Goal: Check status: Check status

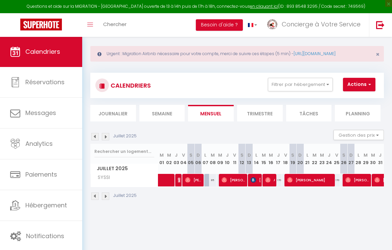
scroll to position [9, 0]
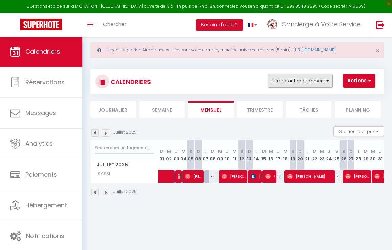
click at [328, 88] on button "Filtrer par hébergement" at bounding box center [300, 81] width 65 height 14
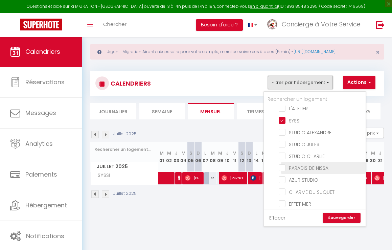
scroll to position [96, 0]
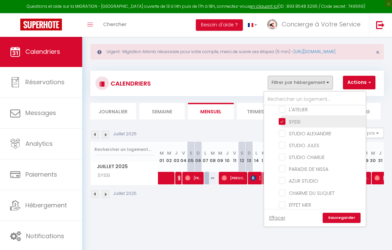
click at [283, 124] on input "SYSSI" at bounding box center [320, 120] width 84 height 7
checkbox input "false"
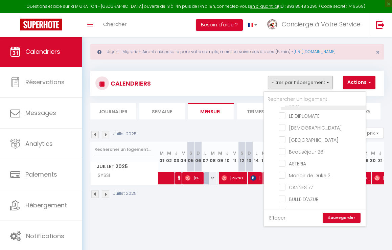
scroll to position [507, 0]
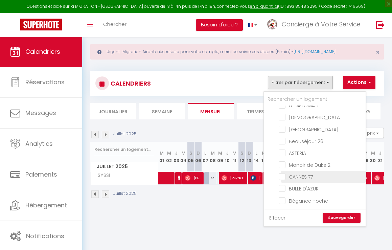
click at [284, 179] on input "CANNES 77" at bounding box center [320, 176] width 84 height 7
checkbox input "true"
checkbox input "false"
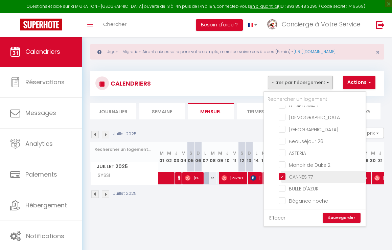
checkbox input "false"
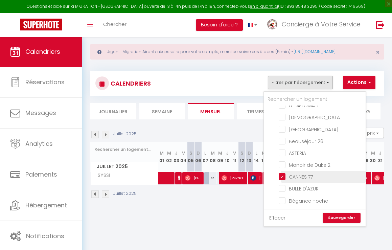
checkbox input "false"
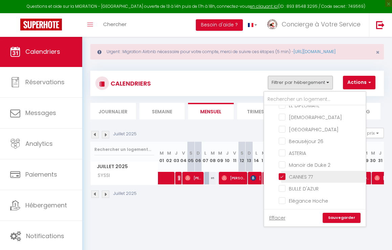
checkbox input "false"
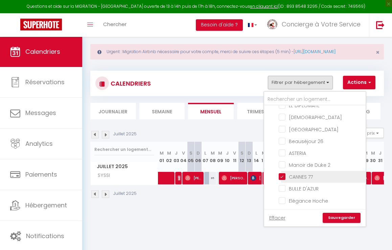
checkbox input "false"
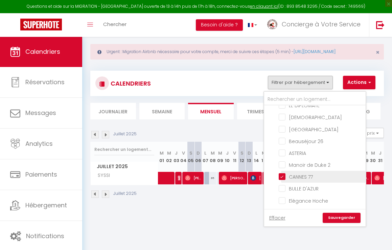
checkbox input "false"
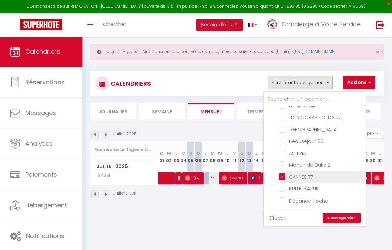
checkbox input "false"
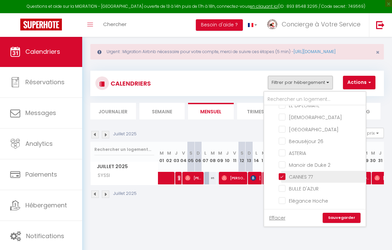
checkbox input "false"
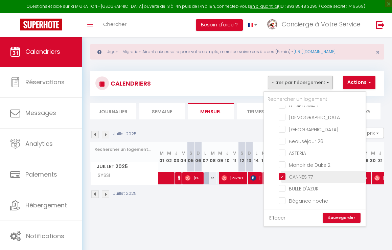
checkbox input "false"
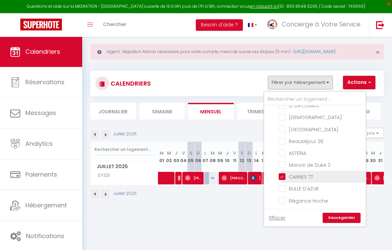
checkbox input "false"
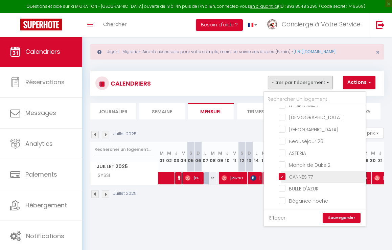
checkbox input "false"
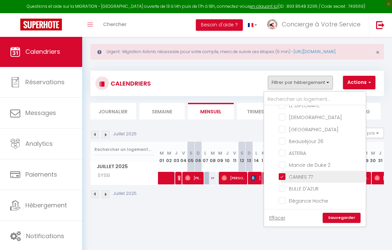
checkbox input "false"
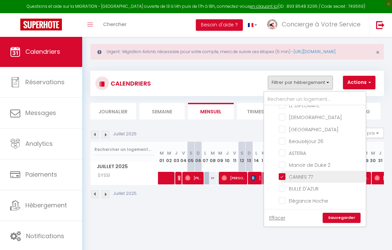
checkbox input "false"
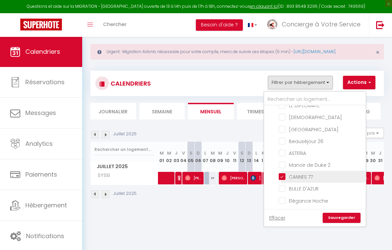
checkbox input "false"
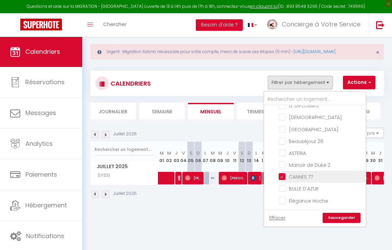
checkbox input "false"
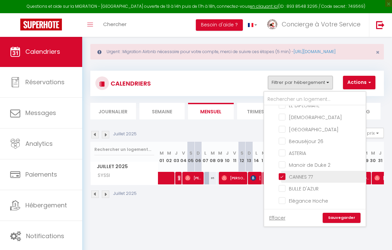
checkbox input "false"
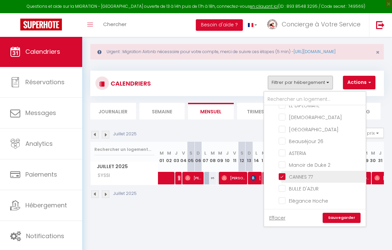
checkbox input "false"
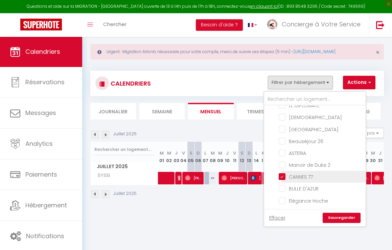
checkbox input "false"
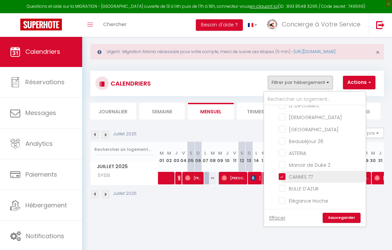
checkbox input "false"
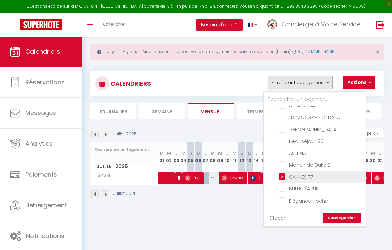
checkbox input "false"
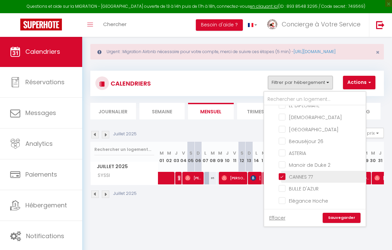
checkbox input "false"
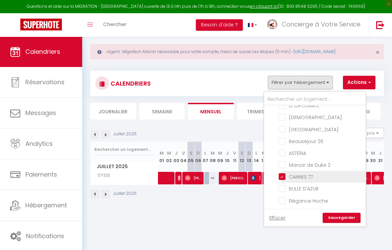
checkbox input "false"
checkbox input "true"
checkbox input "false"
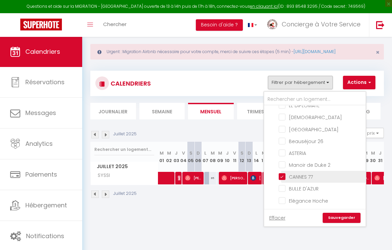
checkbox input "false"
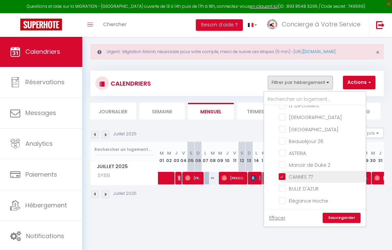
checkbox input "false"
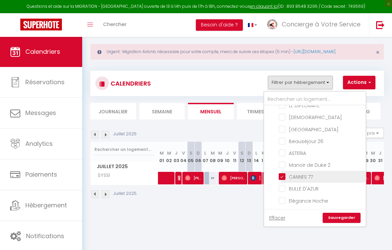
checkbox input "false"
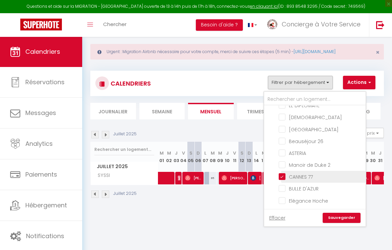
checkbox input "false"
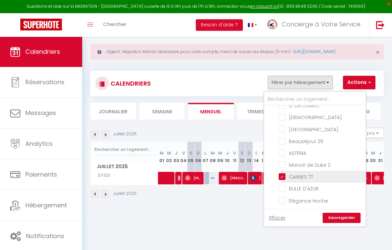
checkbox input "false"
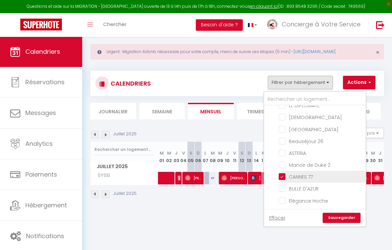
checkbox input "false"
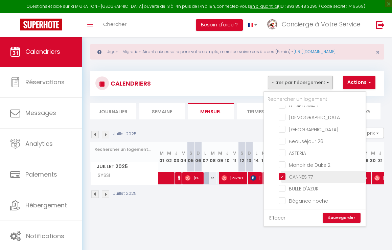
checkbox input "false"
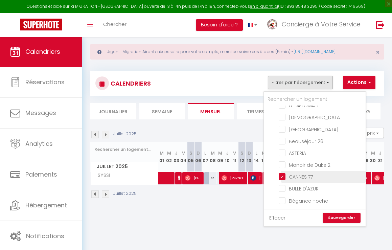
checkbox input "true"
checkbox input "false"
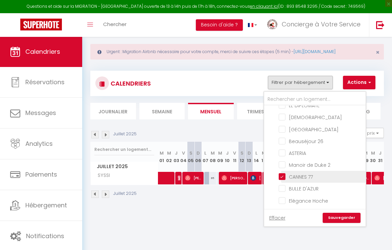
checkbox input "false"
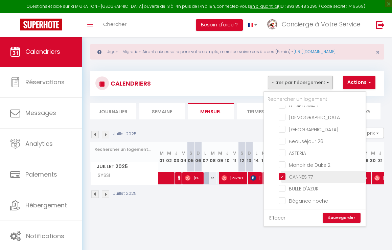
checkbox input "false"
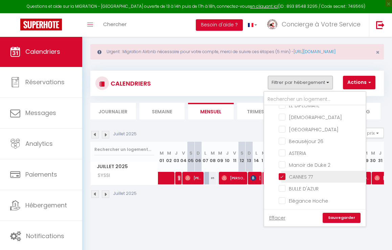
checkbox input "false"
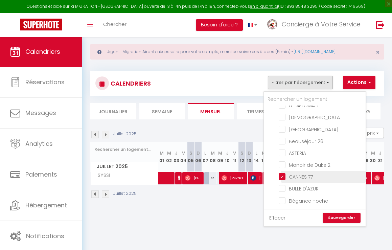
checkbox input "false"
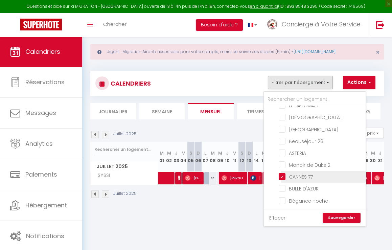
checkbox input "false"
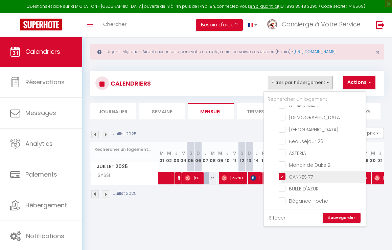
checkbox input "false"
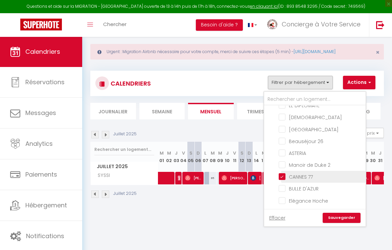
checkbox input "false"
checkbox input "true"
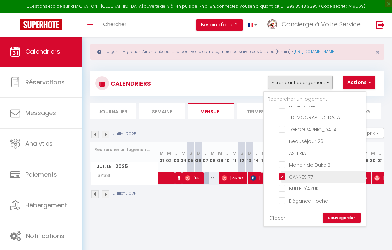
checkbox input "false"
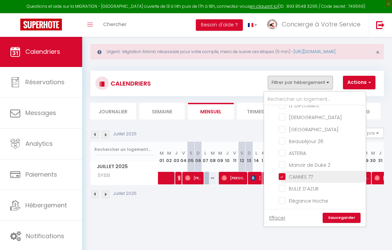
checkbox input "false"
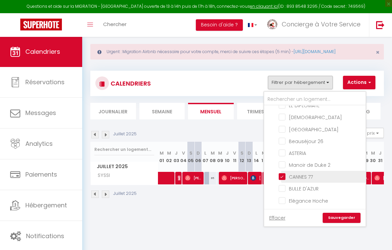
checkbox input "false"
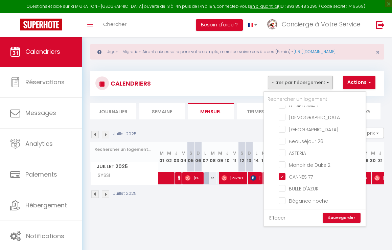
click at [347, 223] on link "Sauvegarder" at bounding box center [341, 218] width 38 height 10
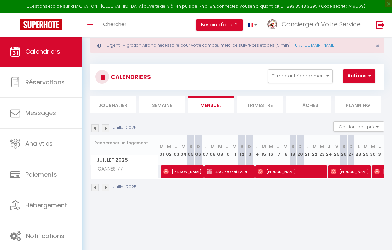
scroll to position [0, 1]
click at [227, 177] on span "JAC PROPRIÉTAIRE" at bounding box center [229, 171] width 47 height 13
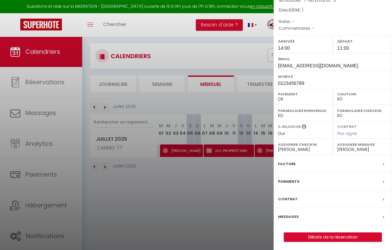
scroll to position [36, 0]
click at [223, 204] on div at bounding box center [196, 125] width 392 height 250
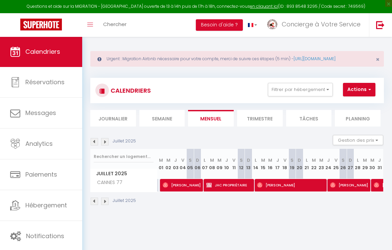
scroll to position [4, 0]
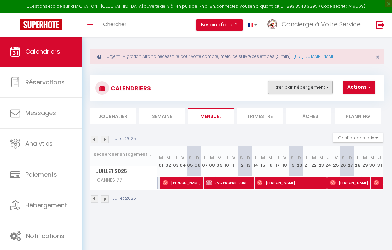
click at [326, 93] on button "Filtrer par hébergement" at bounding box center [300, 87] width 65 height 14
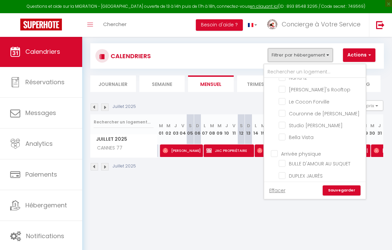
scroll to position [363, 0]
click at [286, 116] on input "Couronne de [PERSON_NAME]" at bounding box center [320, 112] width 84 height 7
click at [339, 195] on link "Sauvegarder" at bounding box center [341, 190] width 38 height 10
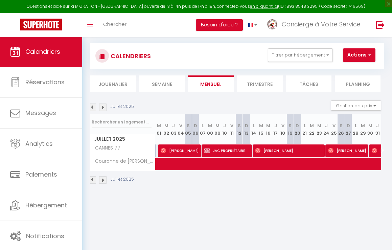
scroll to position [0, 2]
click at [100, 111] on div "Juillet 2025" at bounding box center [113, 106] width 48 height 7
click at [102, 111] on img at bounding box center [103, 106] width 7 height 7
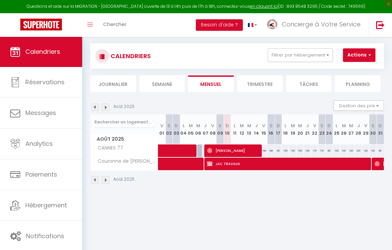
scroll to position [0, 1]
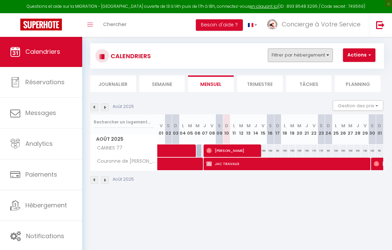
click at [325, 61] on button "Filtrer par hébergement" at bounding box center [300, 55] width 65 height 14
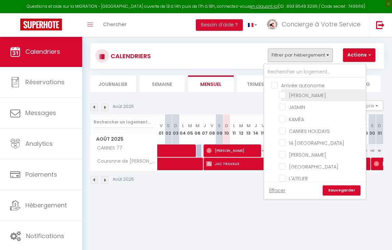
click at [286, 98] on input "[PERSON_NAME]" at bounding box center [320, 94] width 84 height 7
click at [350, 195] on link "Sauvegarder" at bounding box center [341, 190] width 38 height 10
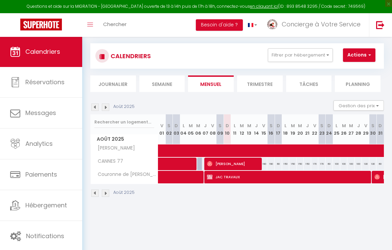
click at [95, 111] on img at bounding box center [94, 106] width 7 height 7
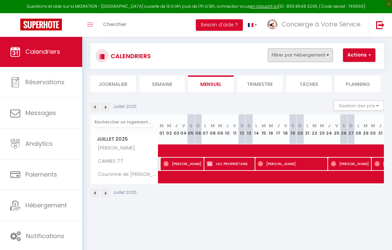
click at [325, 59] on button "Filtrer par hébergement" at bounding box center [300, 55] width 65 height 14
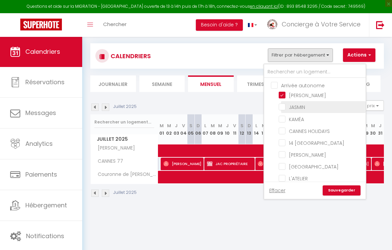
click at [283, 110] on input "JASMIN" at bounding box center [320, 106] width 84 height 7
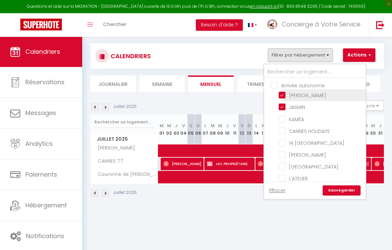
click at [283, 98] on input "[PERSON_NAME]" at bounding box center [320, 94] width 84 height 7
click at [345, 195] on link "Sauvegarder" at bounding box center [341, 190] width 38 height 10
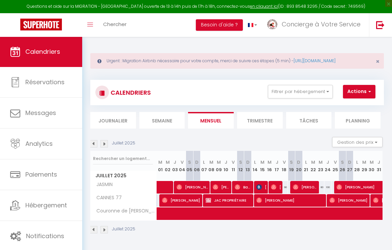
scroll to position [0, 1]
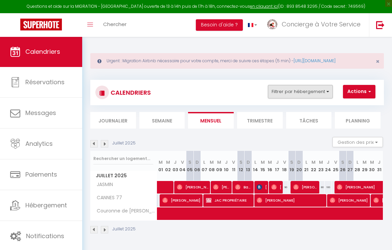
click at [327, 97] on button "Filtrer par hébergement" at bounding box center [300, 92] width 65 height 14
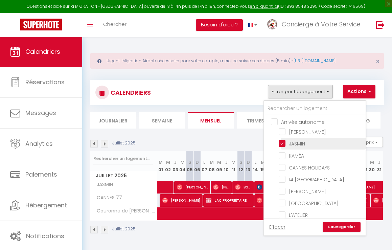
click at [283, 146] on input "JASMIN" at bounding box center [320, 143] width 84 height 7
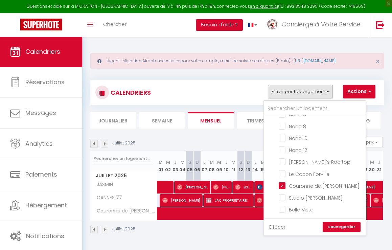
scroll to position [329, 0]
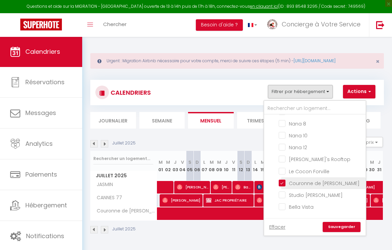
click at [283, 186] on input "Couronne de [PERSON_NAME]" at bounding box center [320, 182] width 84 height 7
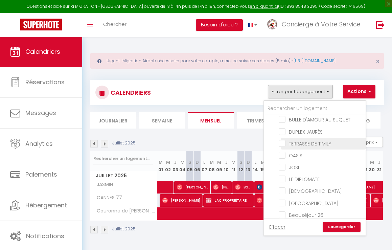
scroll to position [446, 0]
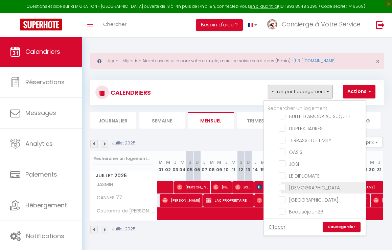
click at [284, 190] on input "[DEMOGRAPHIC_DATA]" at bounding box center [320, 186] width 84 height 7
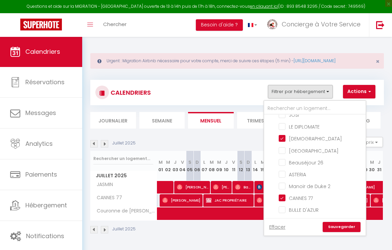
scroll to position [496, 0]
click at [281, 209] on ul "Arrivée physique BULLE D'AMOUR AU SUQUET DUPLEX JAURÈS TERRASSE DE TIMILY OASIS…" at bounding box center [314, 199] width 101 height 300
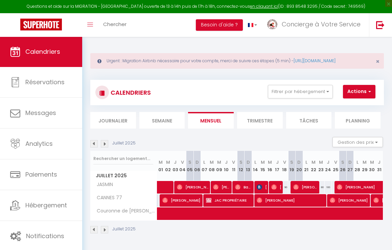
scroll to position [0, 0]
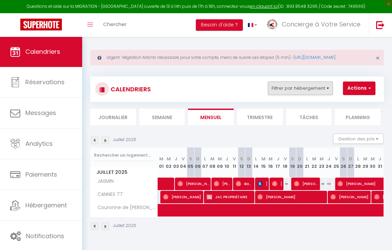
click at [321, 94] on button "Filtrer par hébergement" at bounding box center [300, 88] width 65 height 14
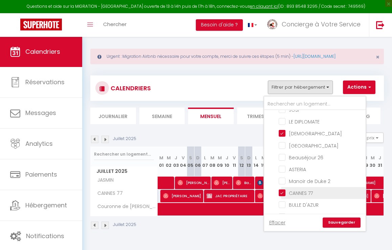
click at [284, 196] on input "CANNES 77" at bounding box center [320, 192] width 84 height 7
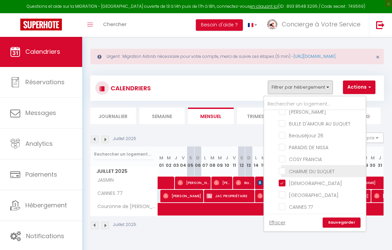
scroll to position [1242, 0]
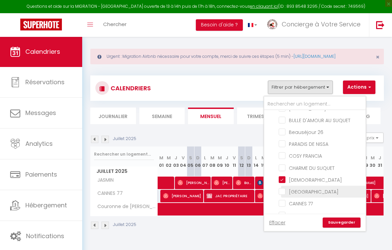
click at [343, 227] on link "Sauvegarder" at bounding box center [341, 222] width 38 height 10
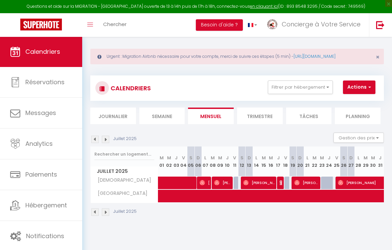
scroll to position [0, 2]
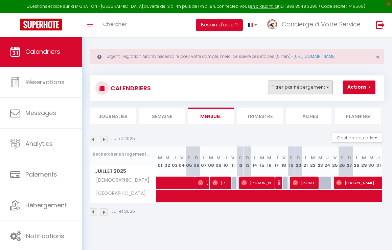
click at [327, 92] on button "Filtrer par hébergement" at bounding box center [300, 87] width 65 height 14
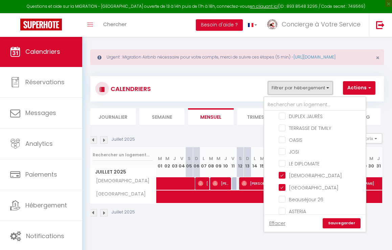
scroll to position [458, 0]
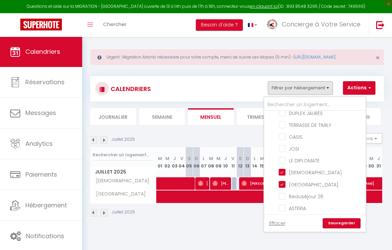
click at [232, 223] on div "Juillet 2025" at bounding box center [235, 213] width 293 height 20
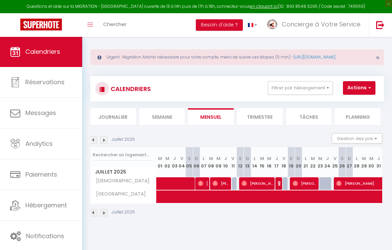
click at [279, 186] on img at bounding box center [280, 182] width 5 height 5
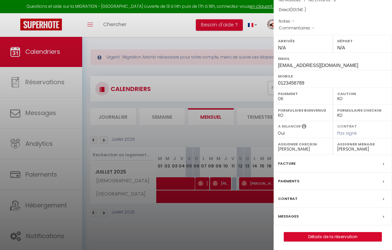
scroll to position [85, 0]
click at [326, 237] on link "Détails de la réservation" at bounding box center [332, 236] width 97 height 9
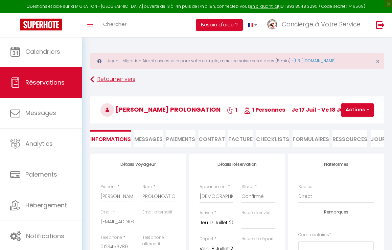
click at [122, 85] on link "Retourner vers" at bounding box center [236, 79] width 293 height 12
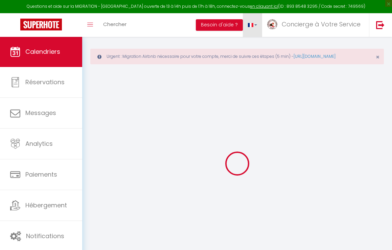
scroll to position [5, 0]
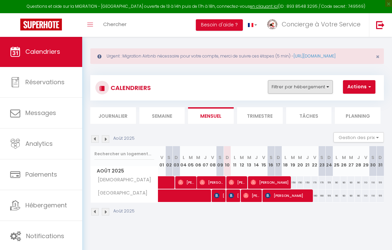
click at [326, 94] on button "Filtrer par hébergement" at bounding box center [300, 87] width 65 height 14
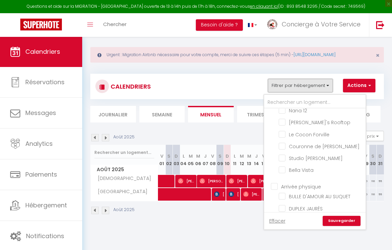
scroll to position [362, 0]
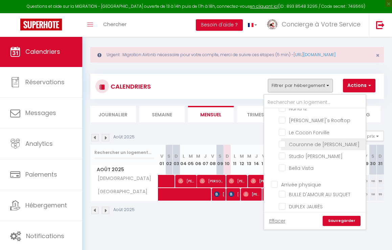
click at [286, 147] on input "Couronne de [PERSON_NAME]" at bounding box center [320, 143] width 84 height 7
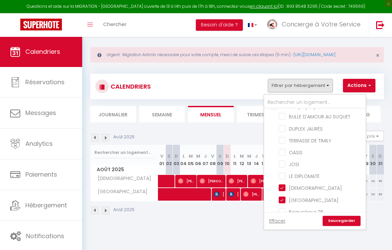
scroll to position [442, 0]
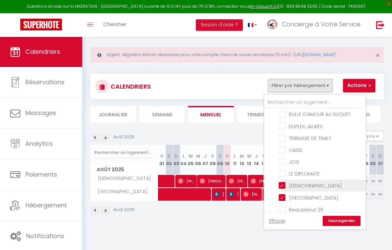
click at [281, 188] on input "[DEMOGRAPHIC_DATA]" at bounding box center [320, 184] width 84 height 7
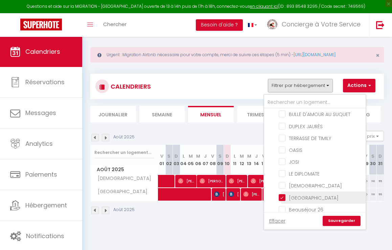
click at [283, 200] on input "[GEOGRAPHIC_DATA]" at bounding box center [320, 196] width 84 height 7
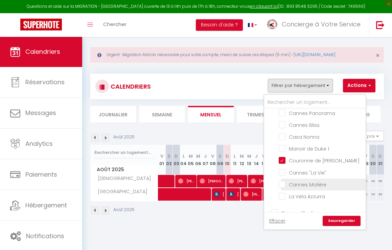
scroll to position [890, 0]
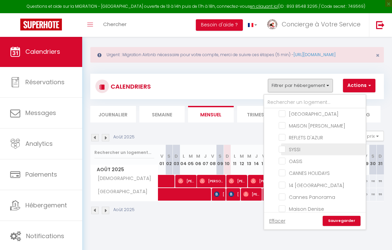
scroll to position [2075, 0]
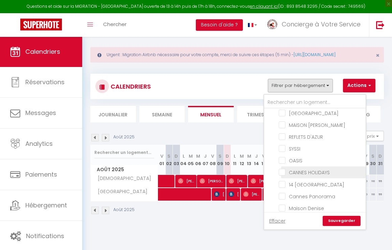
click at [345, 226] on link "Sauvegarder" at bounding box center [341, 221] width 38 height 10
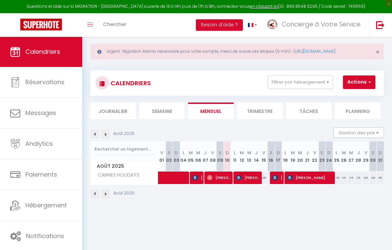
scroll to position [8, 0]
click at [326, 89] on button "Filtrer par hébergement" at bounding box center [300, 82] width 65 height 14
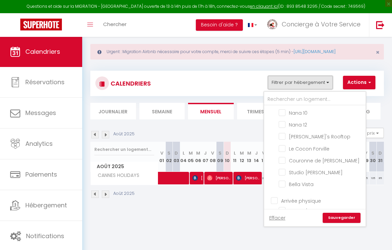
scroll to position [343, 0]
click at [285, 163] on input "Couronne de [PERSON_NAME]" at bounding box center [320, 159] width 84 height 7
click at [345, 223] on link "Sauvegarder" at bounding box center [341, 218] width 38 height 10
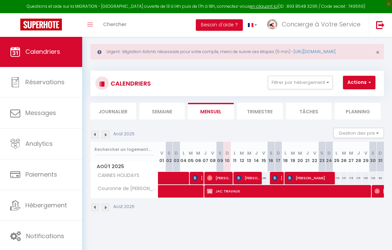
click at [94, 138] on img at bounding box center [94, 134] width 7 height 7
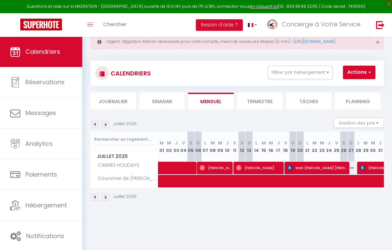
scroll to position [0, 0]
click at [94, 128] on img at bounding box center [94, 124] width 7 height 7
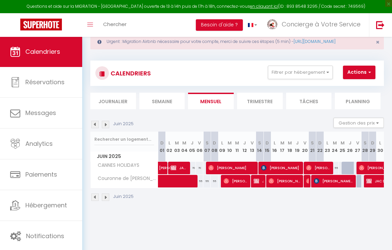
scroll to position [20, 0]
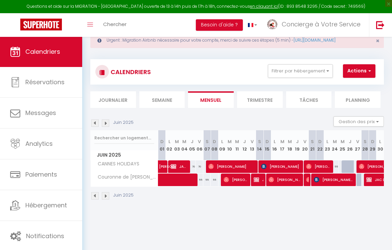
click at [330, 186] on span "[PERSON_NAME] SAHIN" at bounding box center [334, 179] width 40 height 13
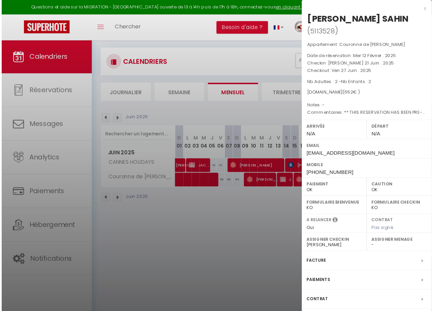
scroll to position [9, 0]
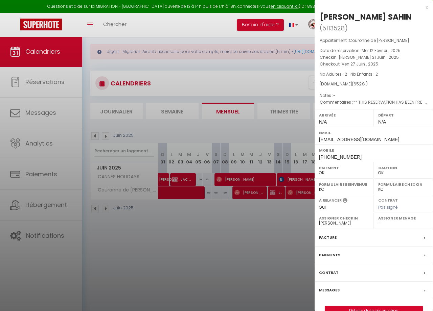
click at [391, 249] on link "Détails de la réservation" at bounding box center [373, 310] width 97 height 9
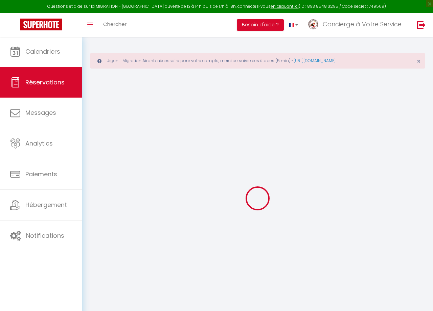
scroll to position [2, 0]
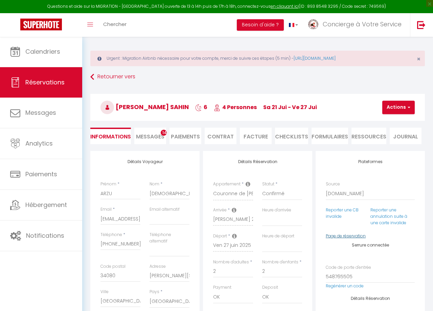
click at [354, 236] on link "Page de réservation" at bounding box center [345, 236] width 40 height 6
